Goal: Task Accomplishment & Management: Use online tool/utility

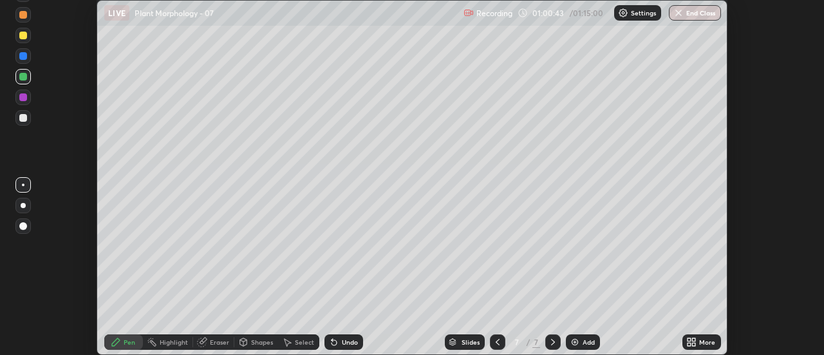
scroll to position [355, 824]
click at [24, 98] on div at bounding box center [23, 97] width 8 height 8
click at [24, 17] on div at bounding box center [23, 15] width 8 height 8
click at [22, 120] on div at bounding box center [23, 118] width 8 height 8
click at [205, 342] on icon at bounding box center [202, 342] width 8 height 8
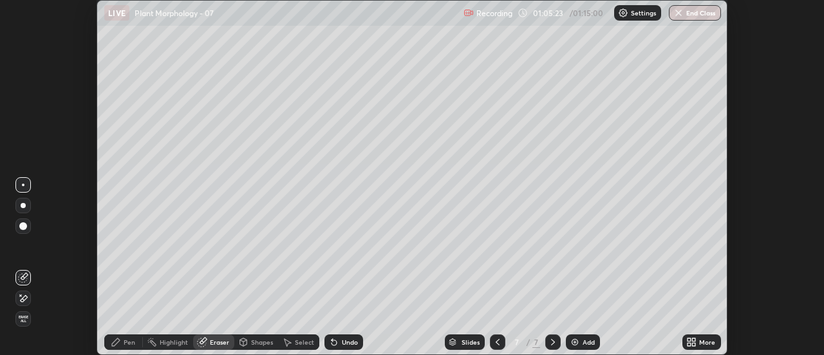
click at [124, 340] on div "Pen" at bounding box center [130, 342] width 12 height 6
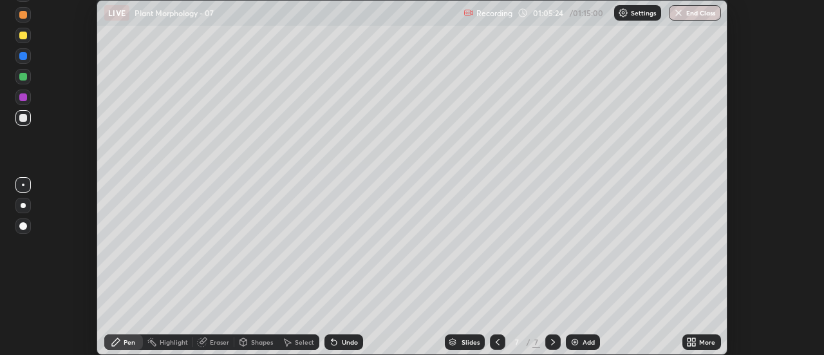
click at [23, 80] on div at bounding box center [23, 77] width 8 height 8
click at [26, 58] on div at bounding box center [23, 56] width 8 height 8
click at [24, 37] on div at bounding box center [23, 36] width 8 height 8
click at [683, 14] on img "button" at bounding box center [679, 13] width 10 height 10
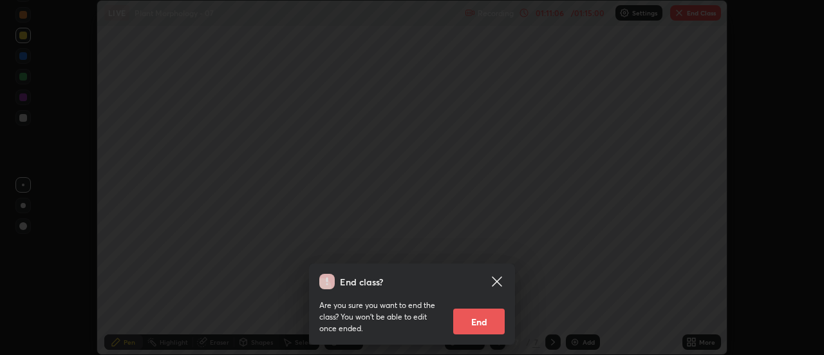
click at [482, 319] on button "End" at bounding box center [478, 321] width 51 height 26
